Goal: Task Accomplishment & Management: Use online tool/utility

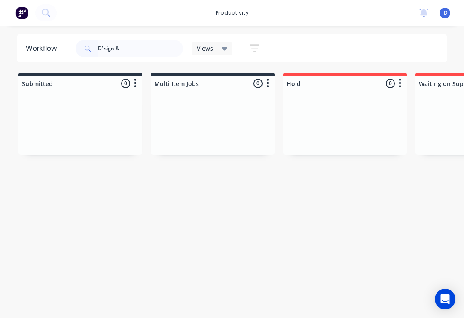
click at [136, 51] on input "D’ sign &" at bounding box center [140, 48] width 85 height 17
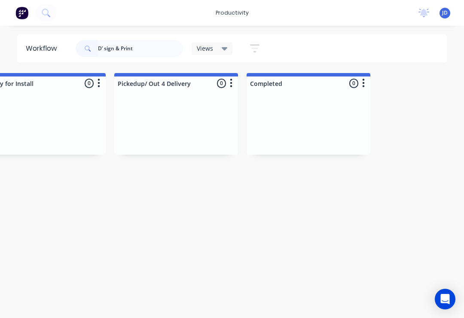
scroll to position [0, 2813]
type input "D"
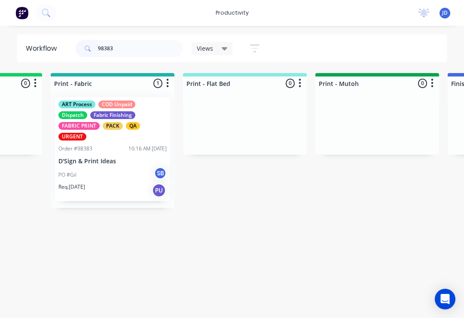
scroll to position [0, 1147]
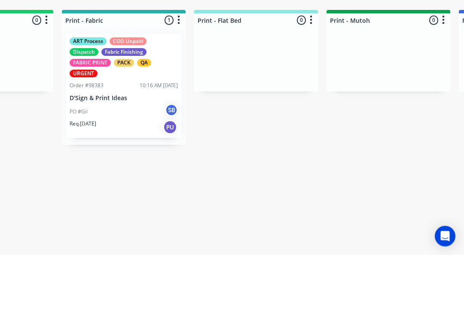
click at [112, 97] on div "ART Process COD Unpaid Dispatch Fabric Finishing FABRIC PRINT PACK QA URGENT Or…" at bounding box center [123, 149] width 115 height 104
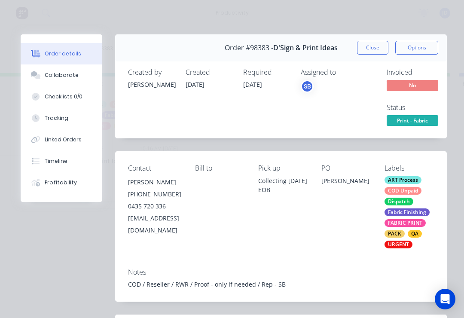
click at [54, 87] on button "Checklists 0/0" at bounding box center [62, 96] width 82 height 21
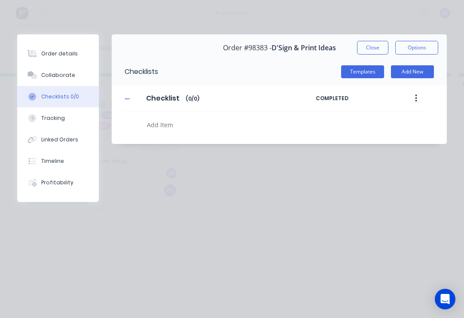
click at [52, 79] on button "Collaborate" at bounding box center [58, 74] width 82 height 21
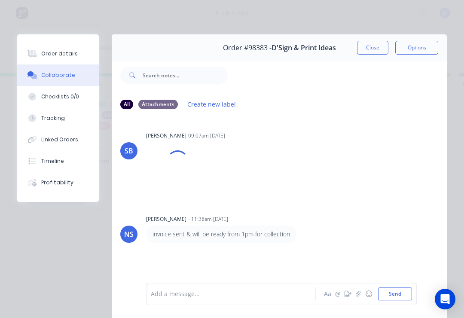
click at [361, 292] on icon "button" at bounding box center [358, 294] width 5 height 6
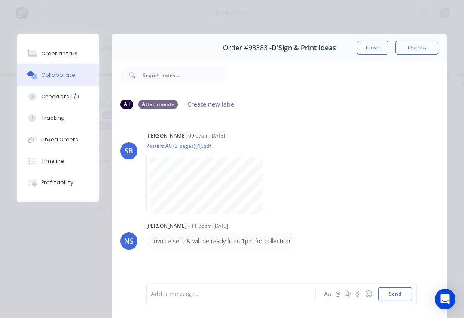
click at [359, 292] on icon "button" at bounding box center [358, 294] width 5 height 6
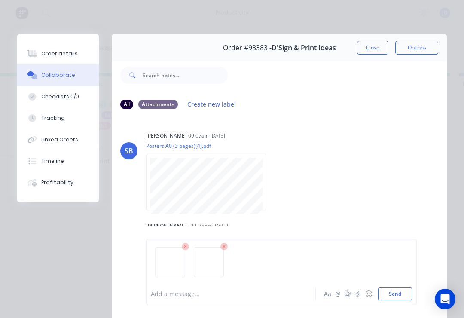
click at [398, 296] on button "Send" at bounding box center [395, 293] width 34 height 13
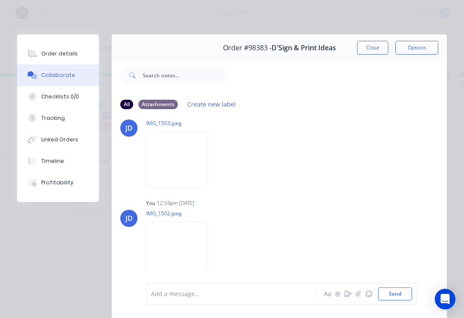
scroll to position [157, 0]
click at [376, 44] on button "Close" at bounding box center [372, 48] width 31 height 14
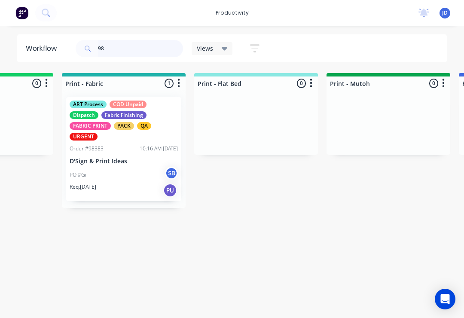
type input "9"
click at [133, 114] on div "Fabric Finishing" at bounding box center [123, 115] width 45 height 8
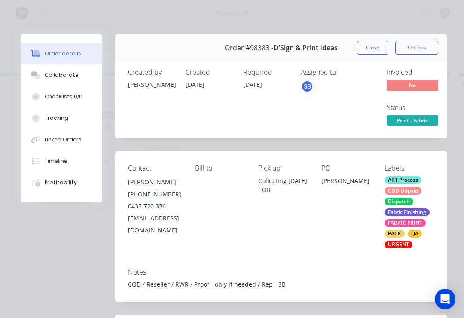
scroll to position [0, 0]
click at [426, 122] on span "Print - Fabric" at bounding box center [412, 120] width 52 height 11
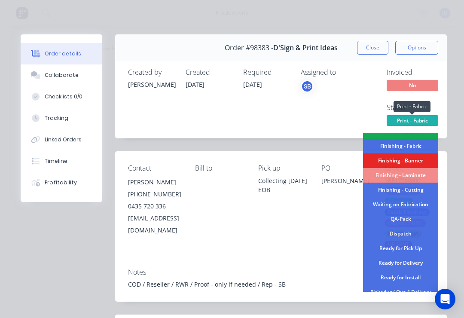
scroll to position [155, 0]
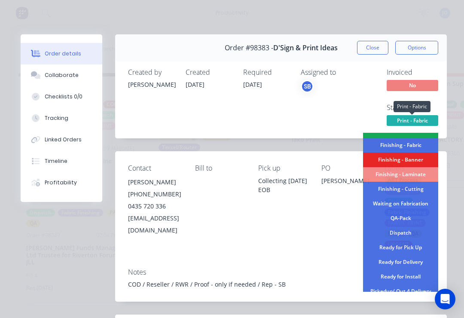
click at [420, 246] on div "Ready for Pick Up" at bounding box center [400, 247] width 75 height 15
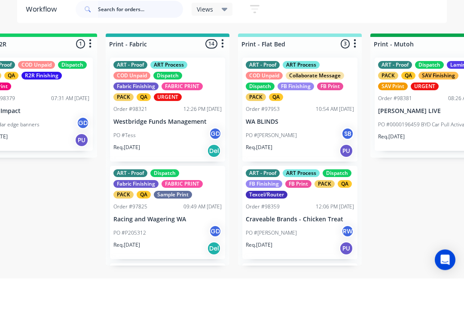
scroll to position [0, 1103]
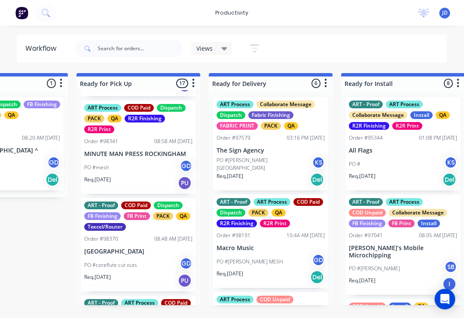
scroll to position [0, 2455]
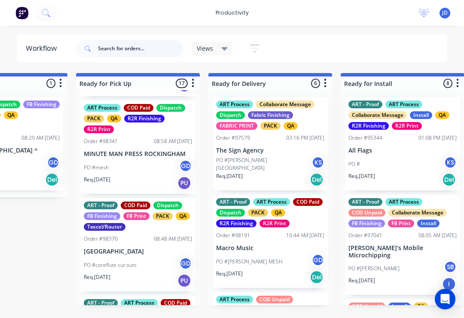
click at [113, 55] on input "text" at bounding box center [140, 48] width 85 height 17
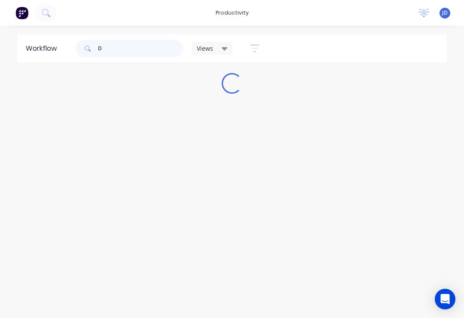
scroll to position [0, 0]
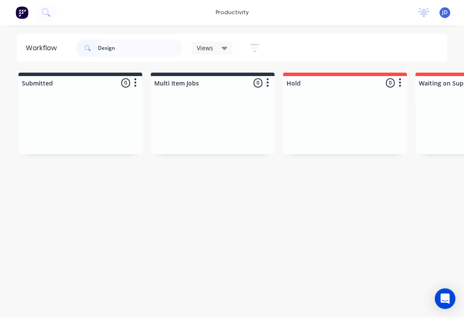
click at [149, 111] on div "Workflow Design Views Save new view None (Default) edit ART DEPT edit Banner Fi…" at bounding box center [232, 167] width 464 height 266
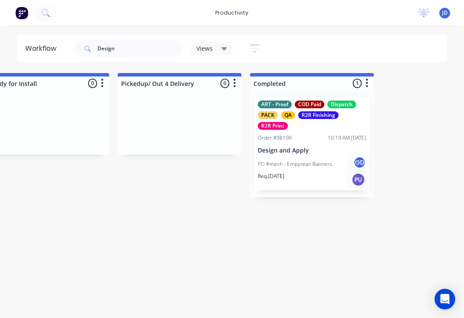
scroll to position [0, 2836]
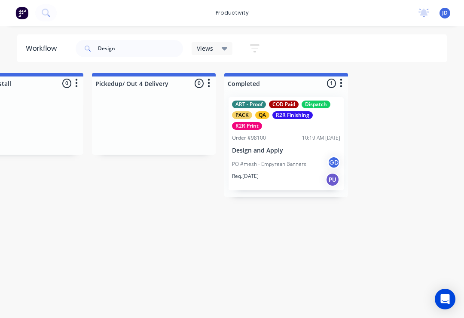
click at [288, 149] on p "Design and Apply" at bounding box center [286, 150] width 108 height 7
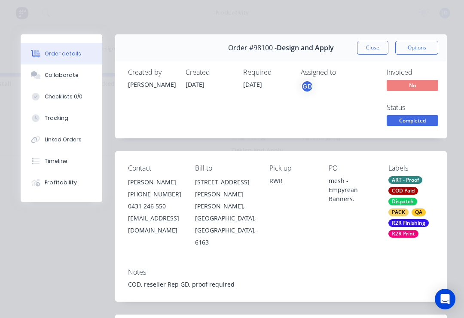
click at [70, 76] on div "Collaborate" at bounding box center [62, 75] width 34 height 8
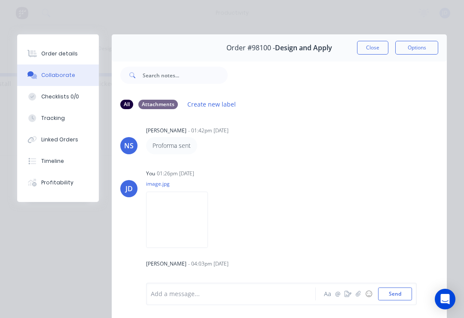
scroll to position [94, 0]
click at [365, 43] on button "Close" at bounding box center [372, 48] width 31 height 14
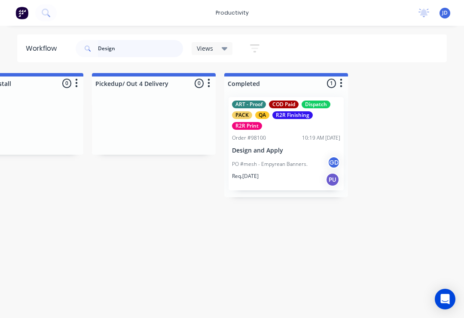
click at [125, 50] on input "Design" at bounding box center [140, 48] width 85 height 17
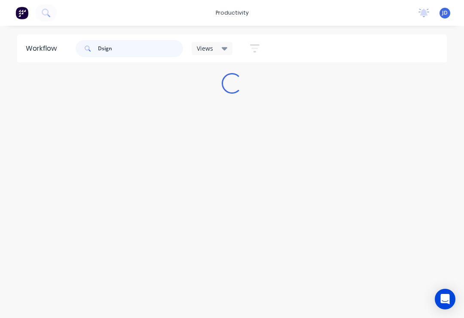
scroll to position [0, 0]
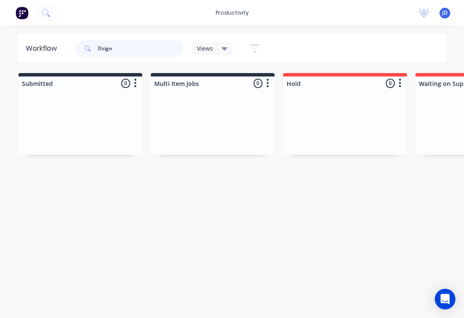
type input "Dsign"
click at [139, 111] on div at bounding box center [80, 122] width 124 height 64
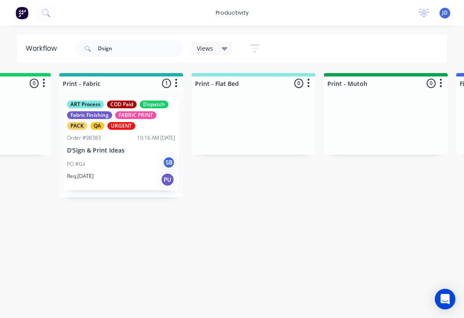
scroll to position [0, 1075]
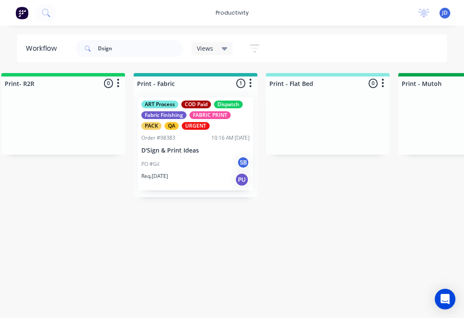
click at [203, 145] on div "ART Process COD Paid Dispatch Fabric Finishing FABRIC PRINT PACK QA URGENT Orde…" at bounding box center [195, 143] width 115 height 93
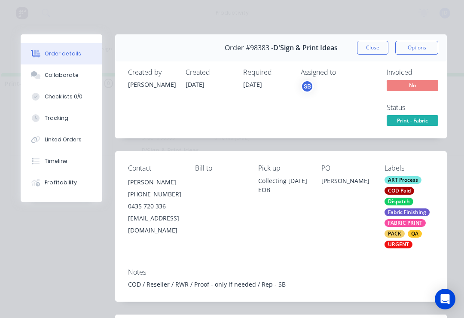
click at [75, 77] on button "Collaborate" at bounding box center [62, 74] width 82 height 21
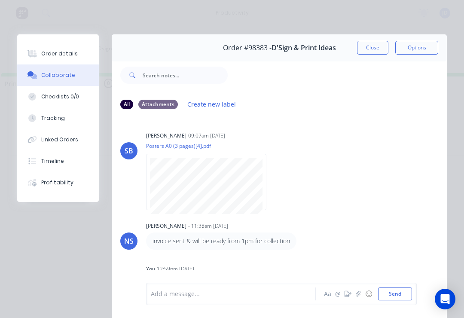
scroll to position [0, 0]
click at [371, 44] on button "Close" at bounding box center [372, 48] width 31 height 14
